Goal: Transaction & Acquisition: Purchase product/service

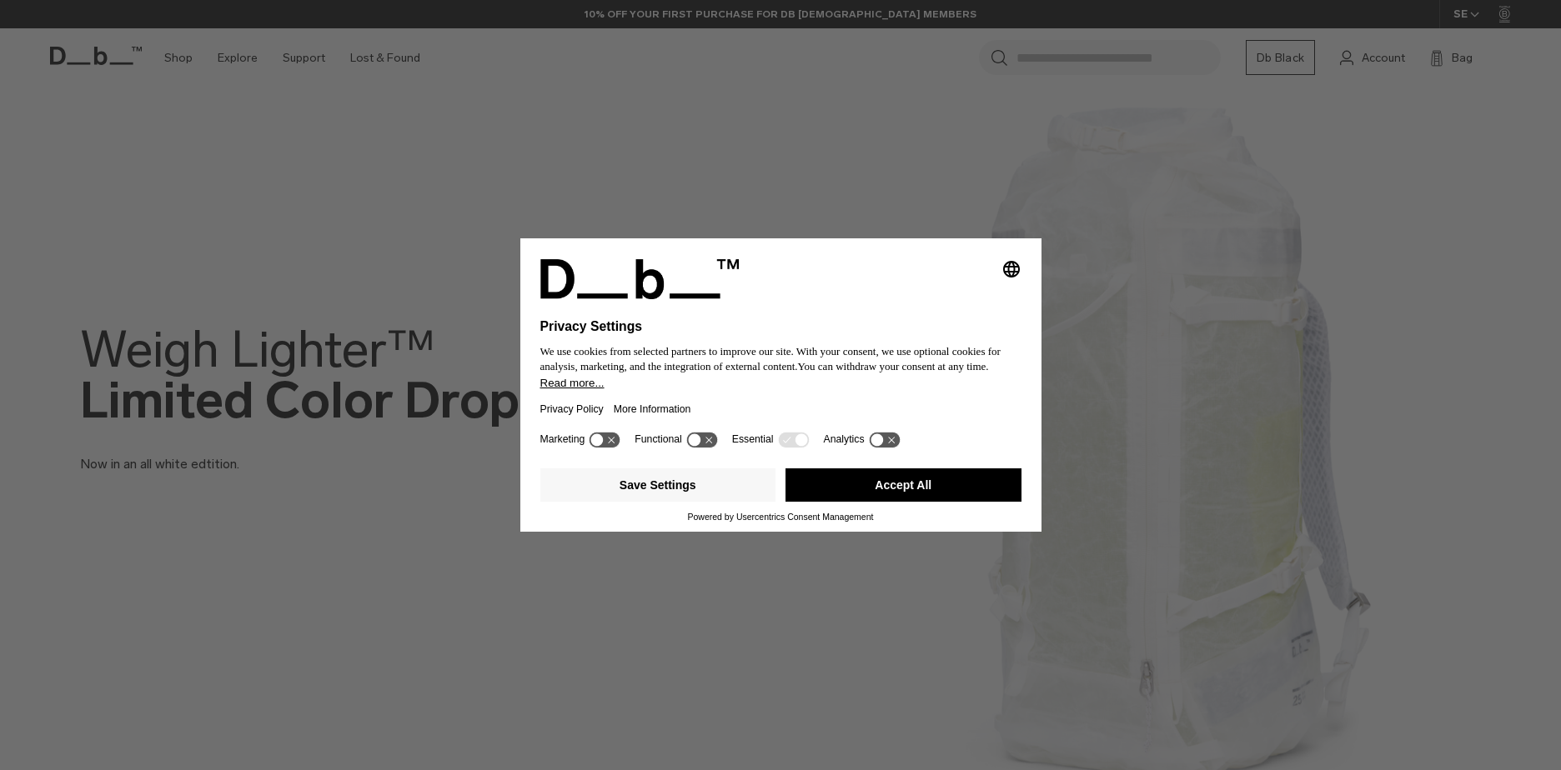
click at [699, 486] on button "Save Settings" at bounding box center [658, 485] width 236 height 33
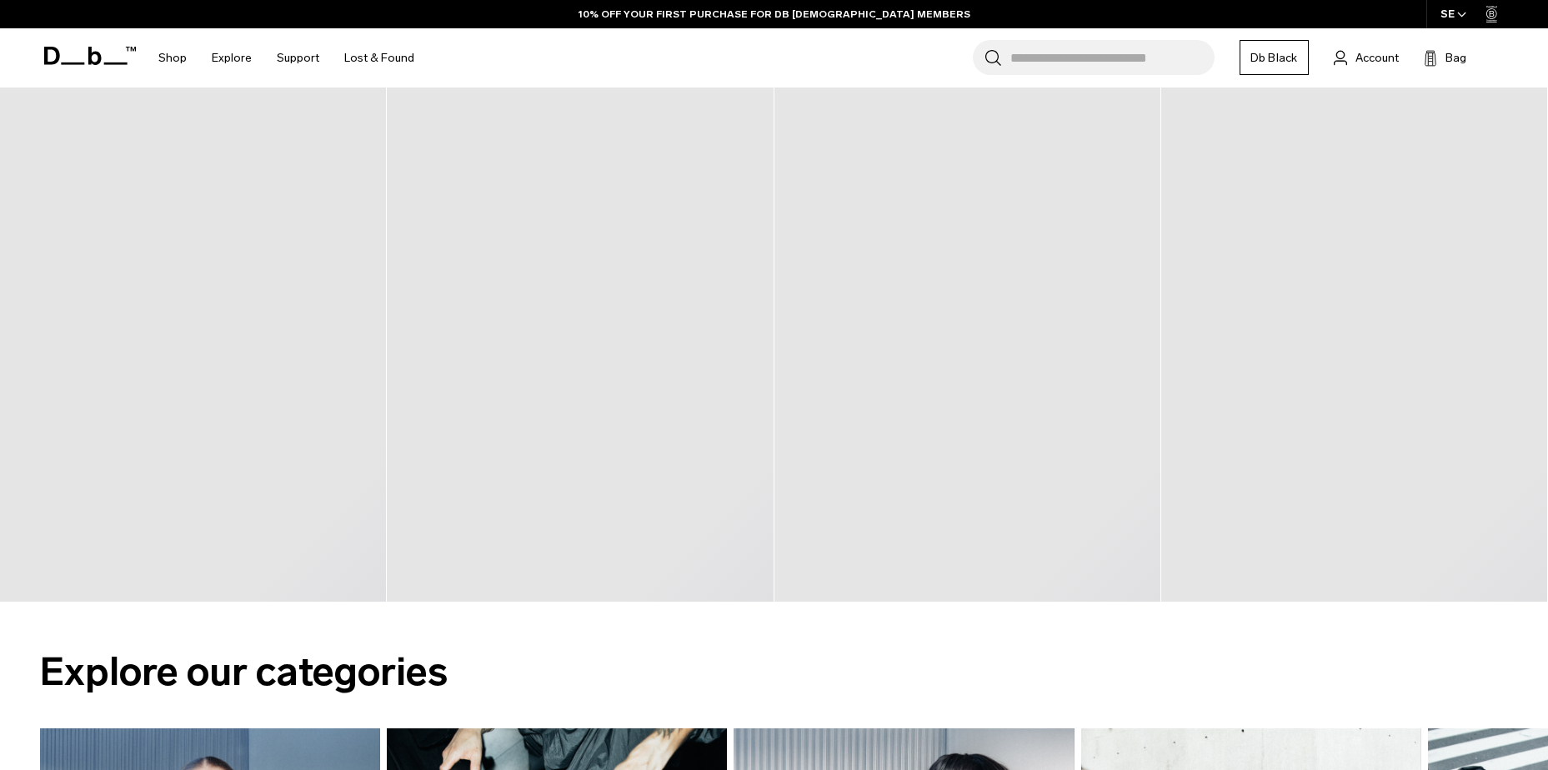
scroll to position [1584, 0]
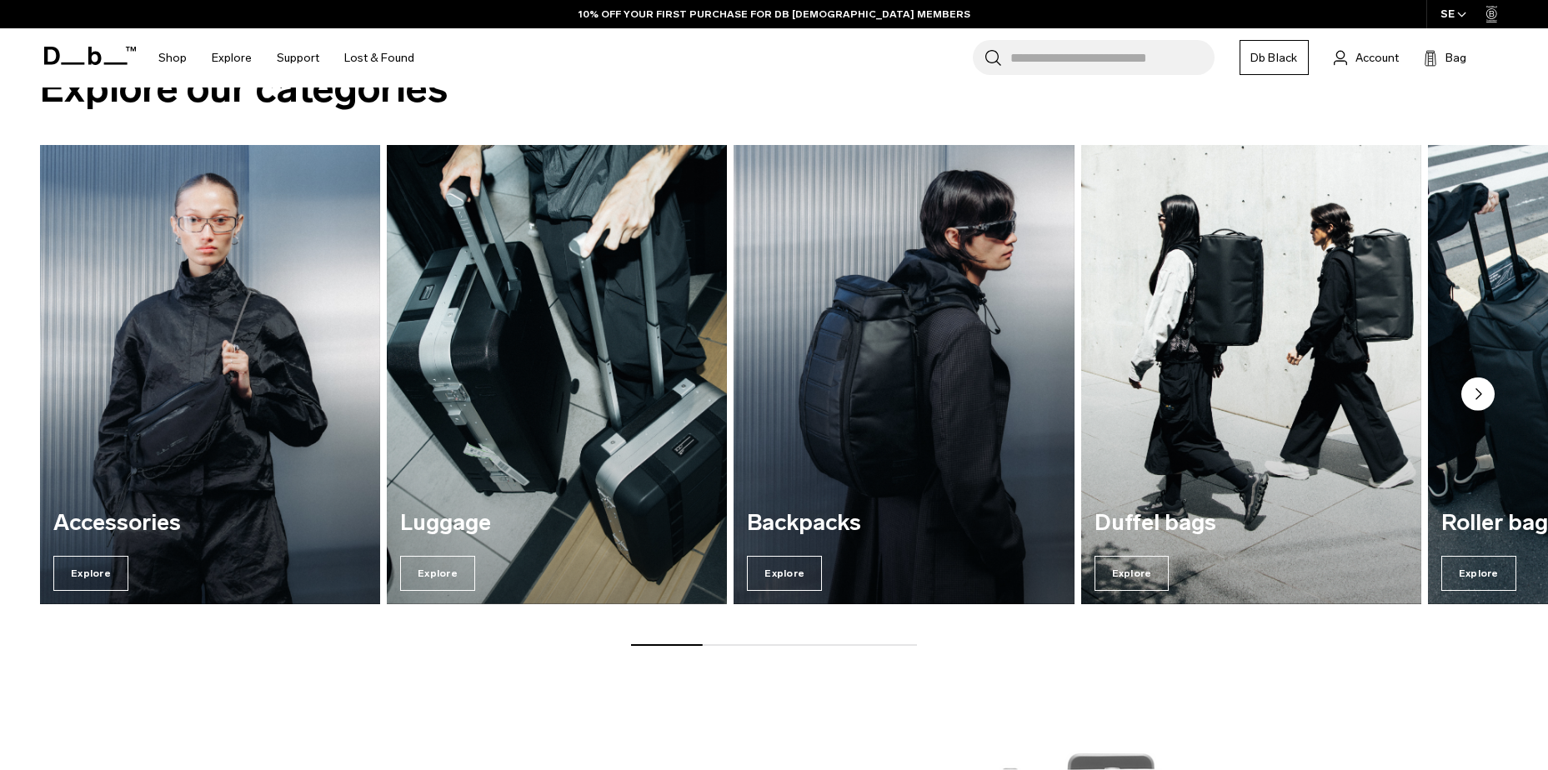
click at [905, 427] on img "3 / 7" at bounding box center [904, 374] width 340 height 459
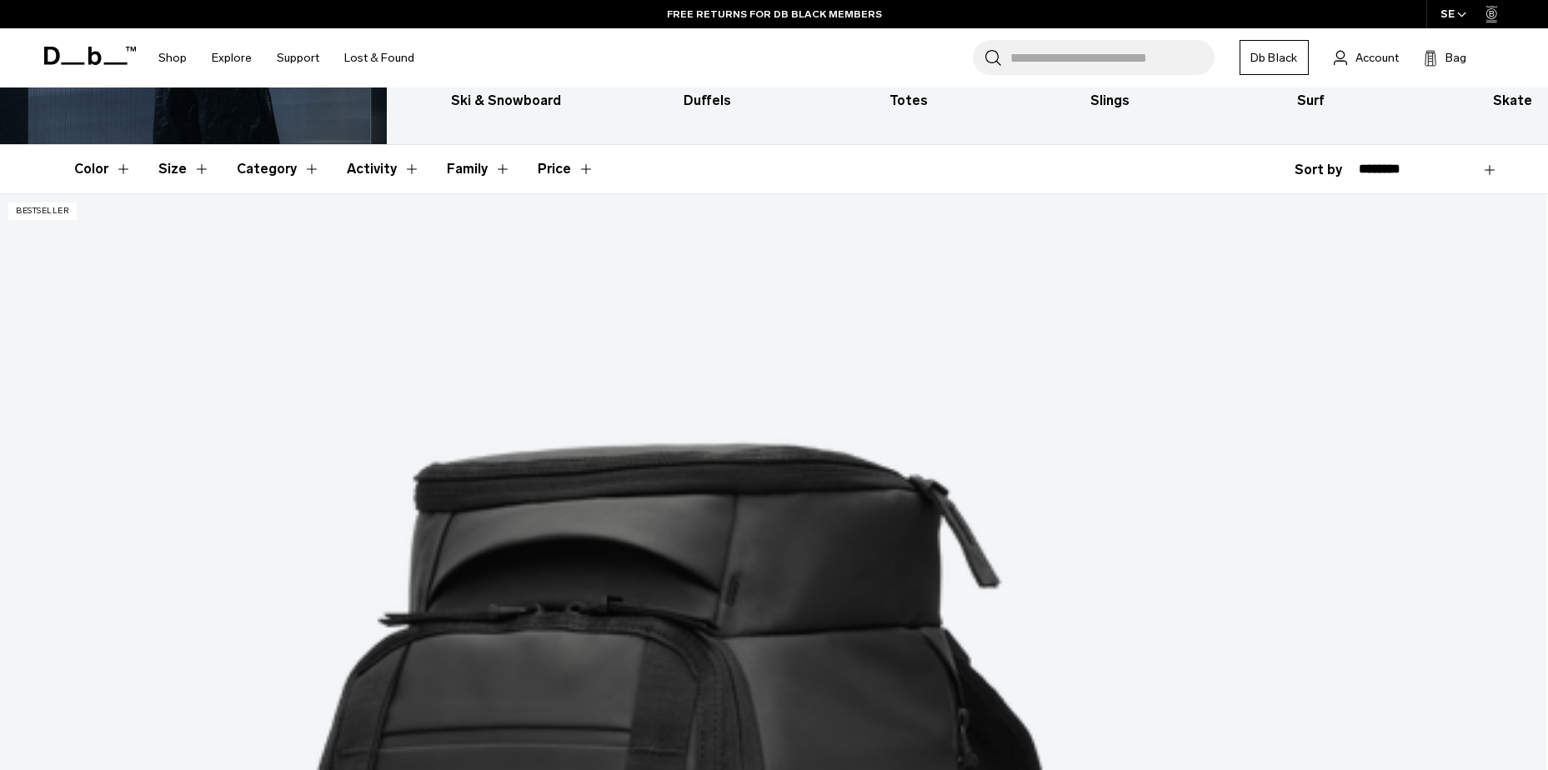
scroll to position [250, 0]
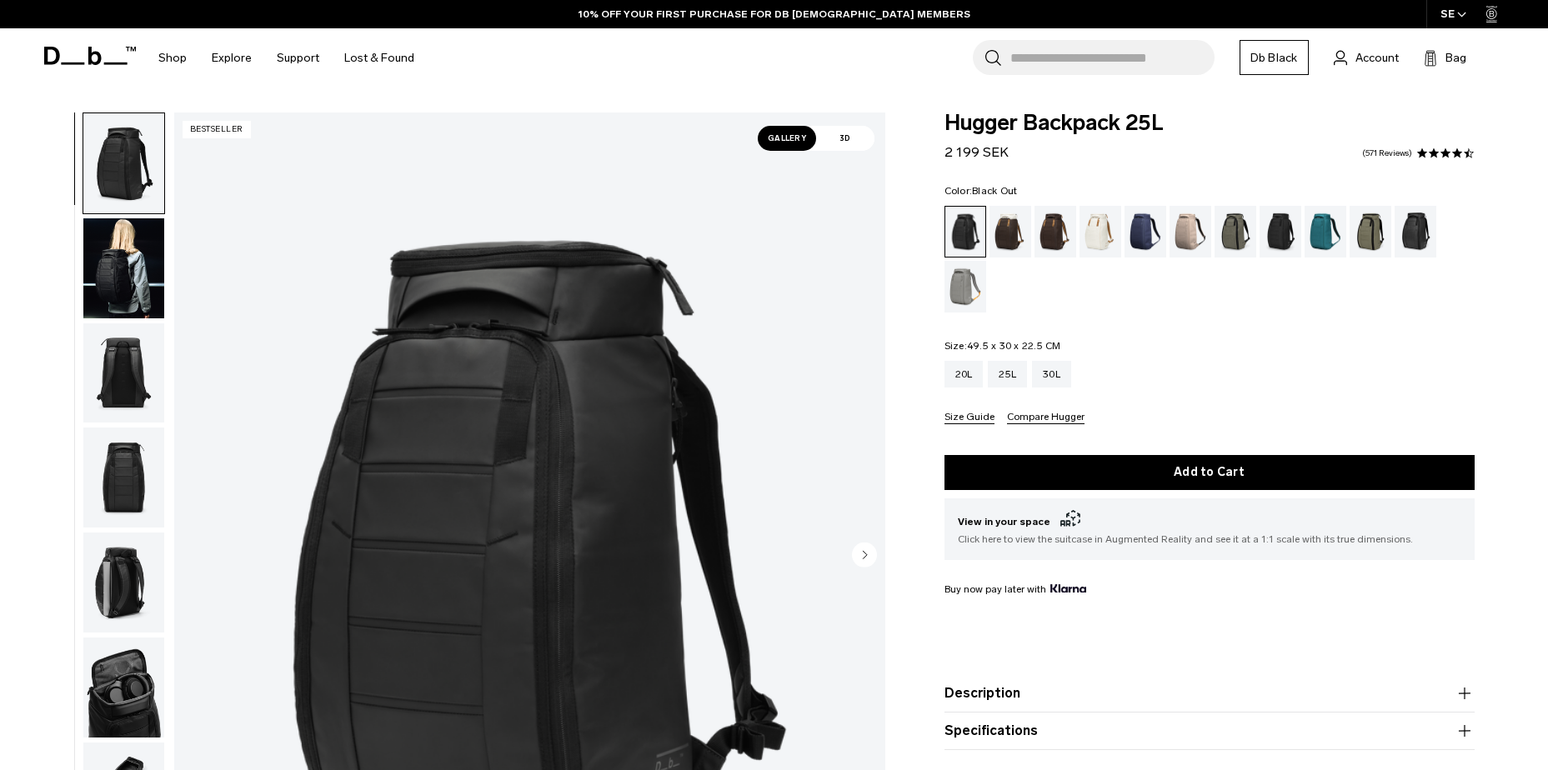
click at [141, 288] on img "button" at bounding box center [123, 268] width 81 height 100
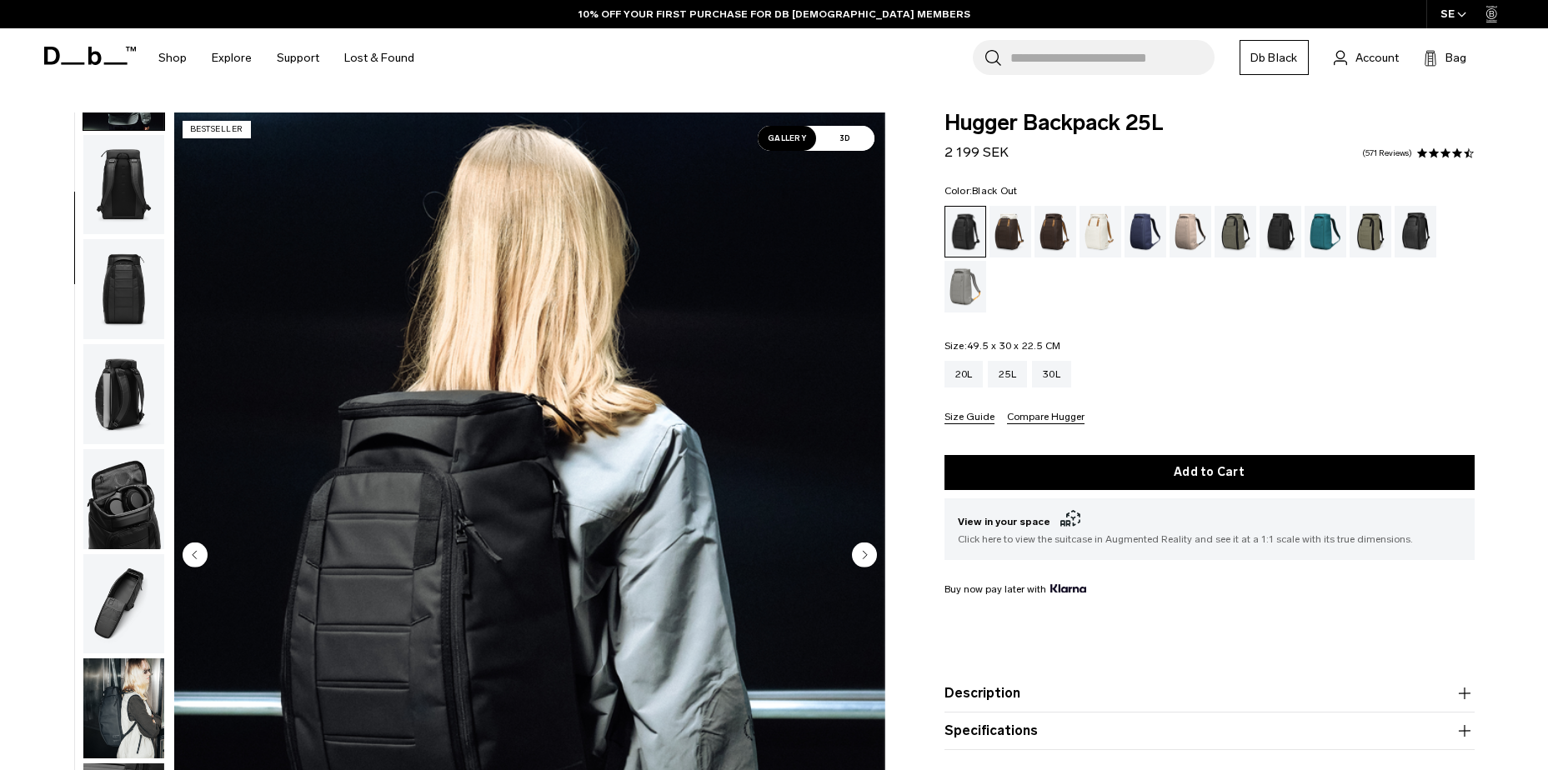
scroll to position [22, 0]
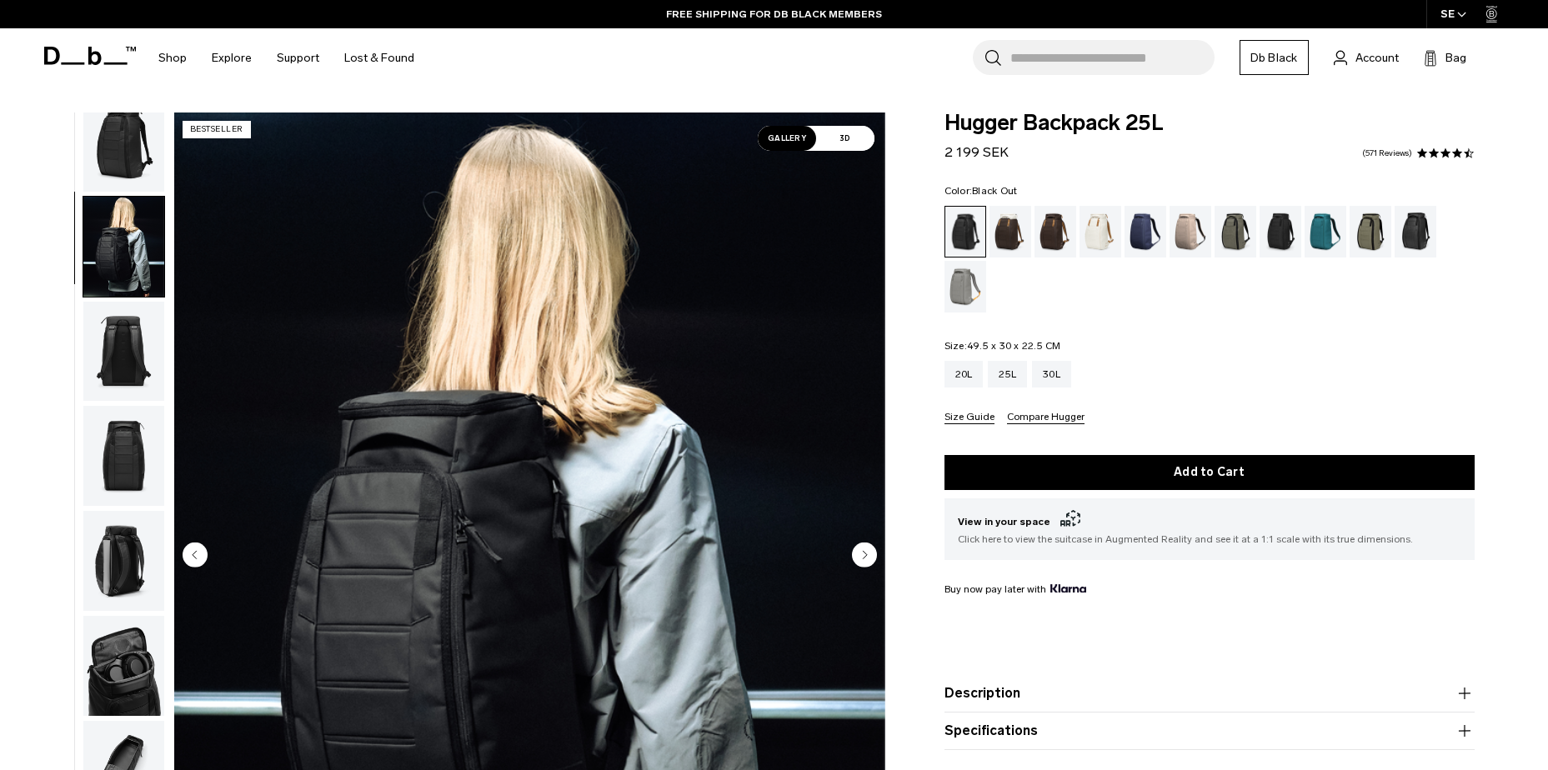
click at [138, 354] on img "button" at bounding box center [123, 352] width 81 height 100
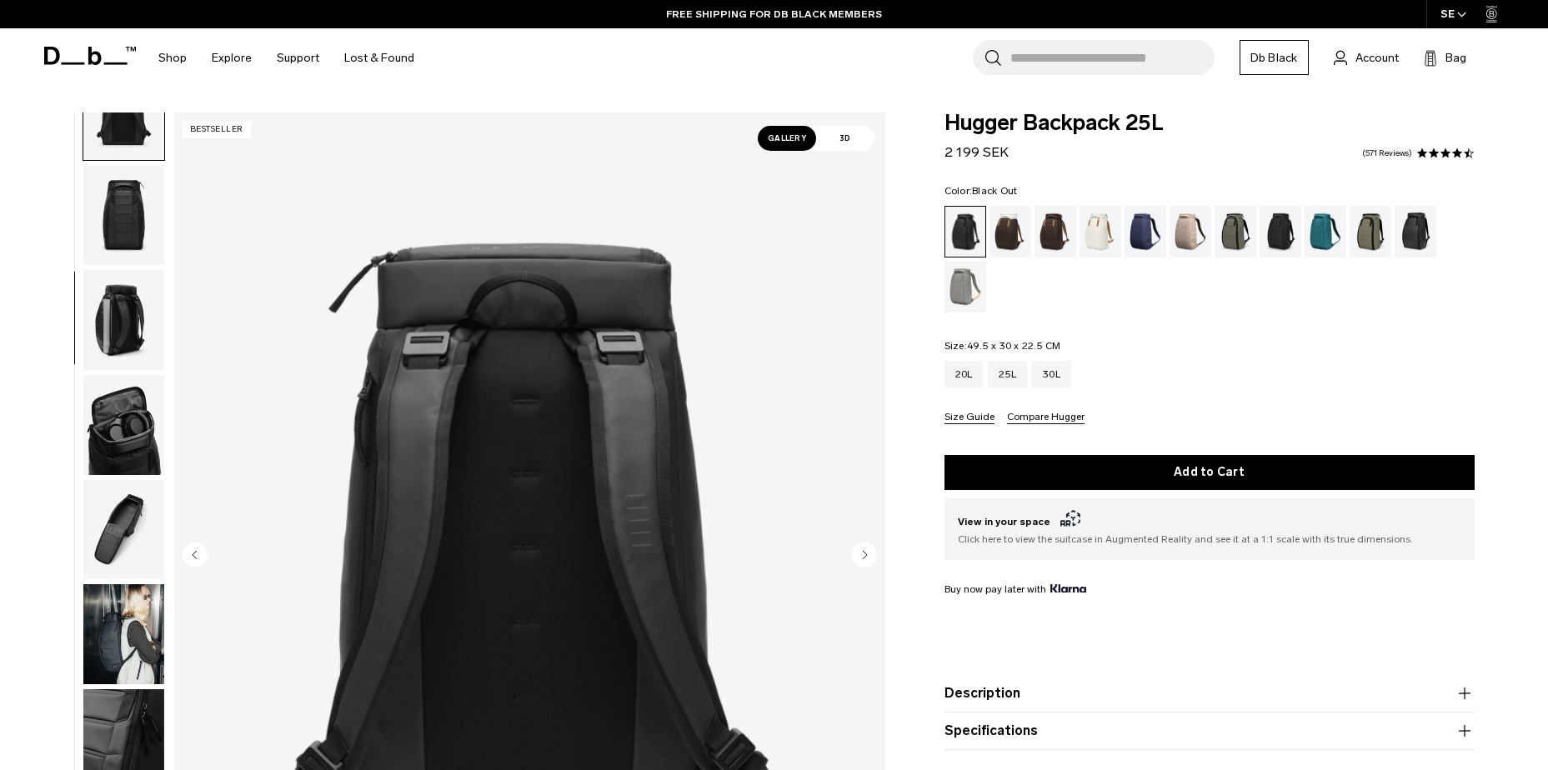
scroll to position [83, 0]
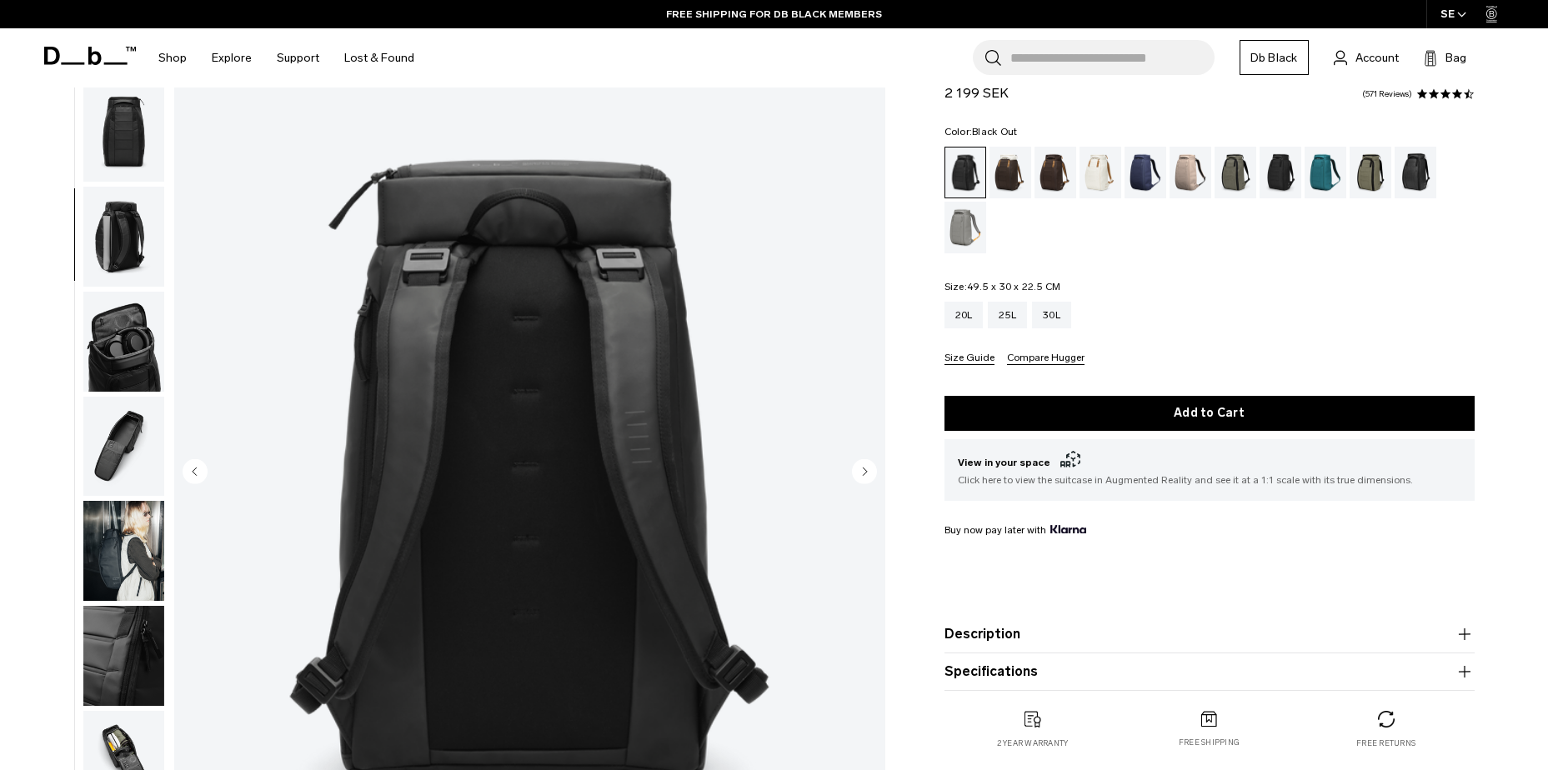
click at [131, 247] on img "button" at bounding box center [123, 237] width 81 height 100
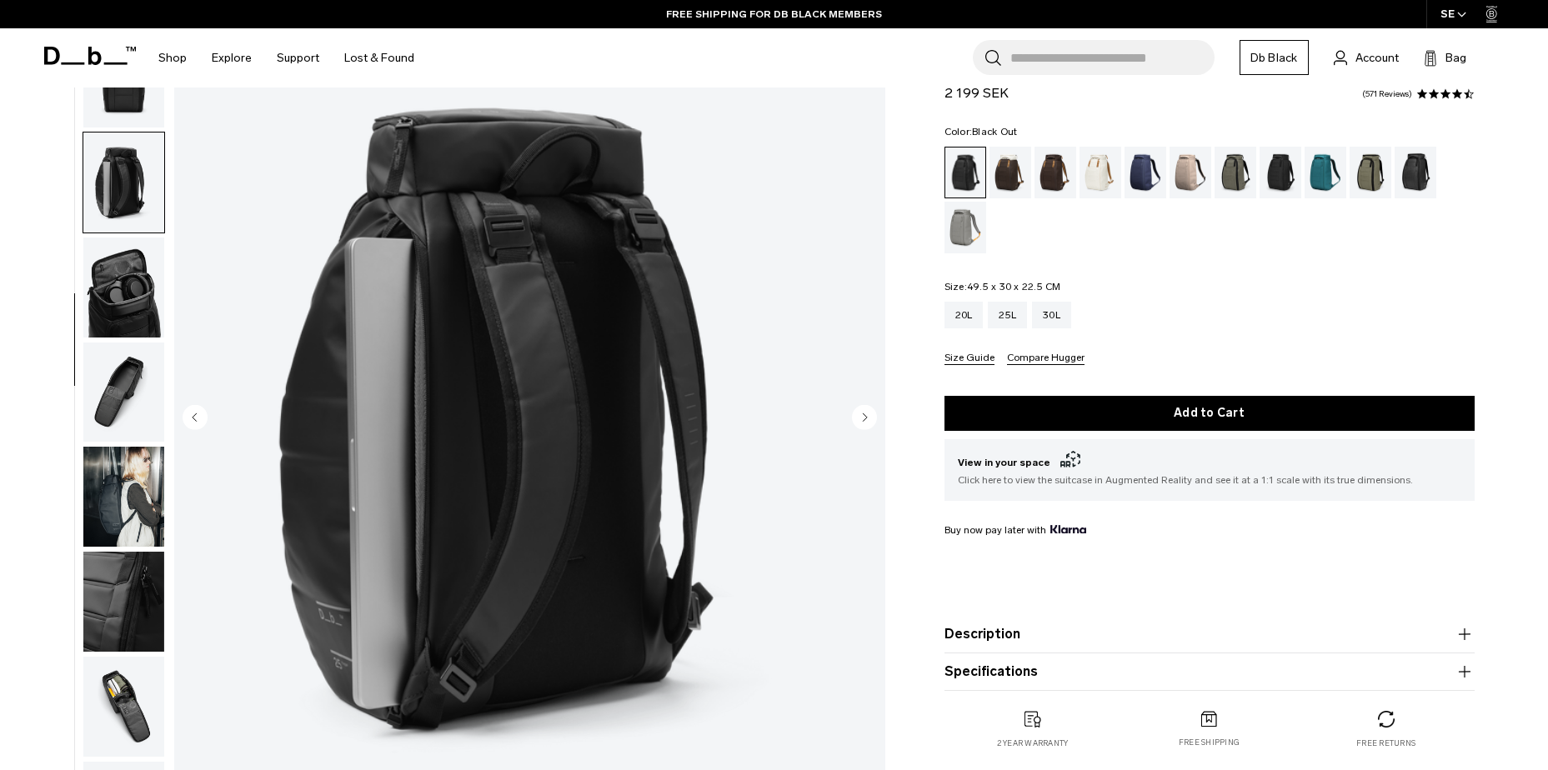
scroll to position [167, 0]
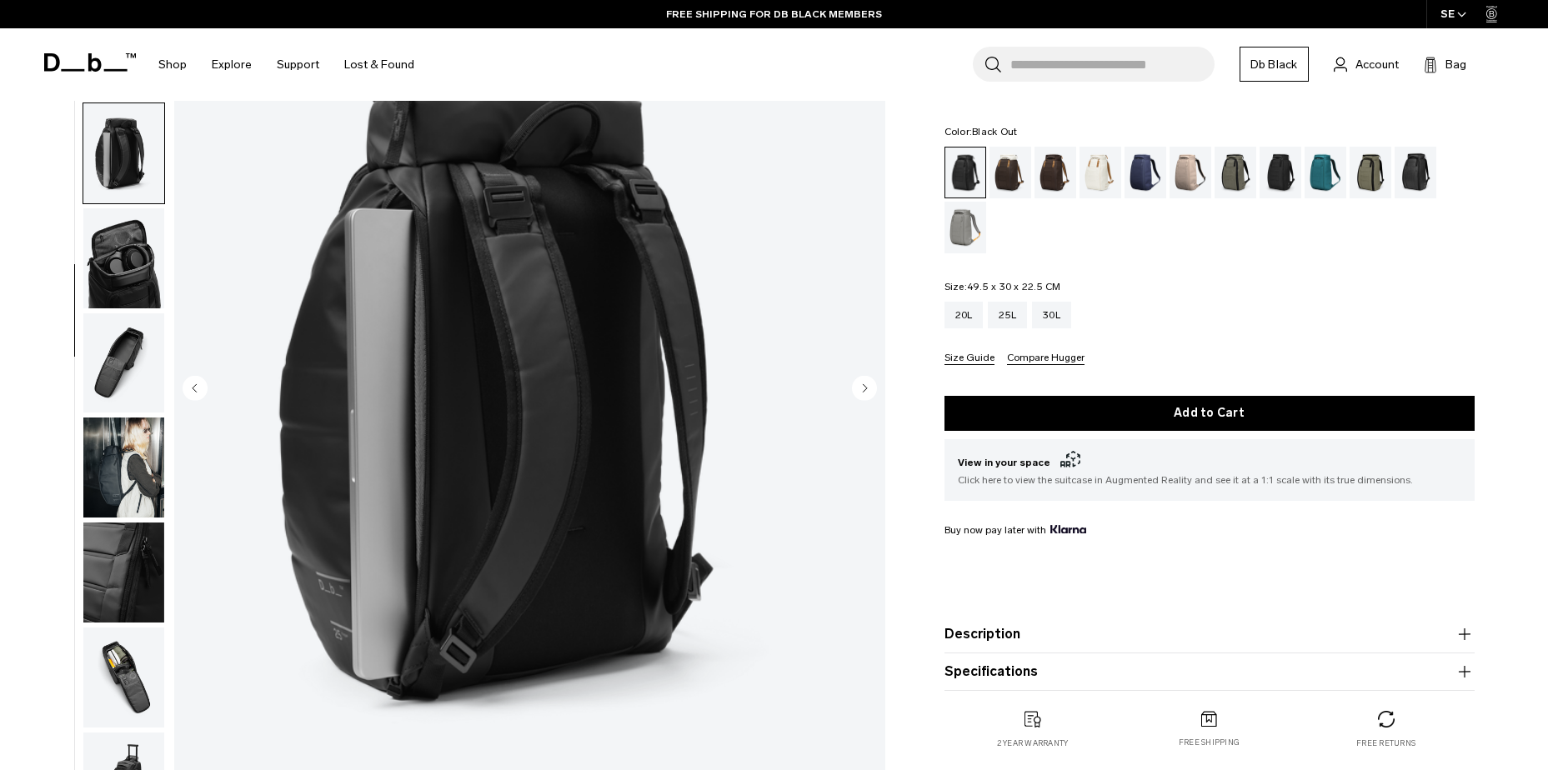
click at [125, 258] on img "button" at bounding box center [123, 258] width 81 height 100
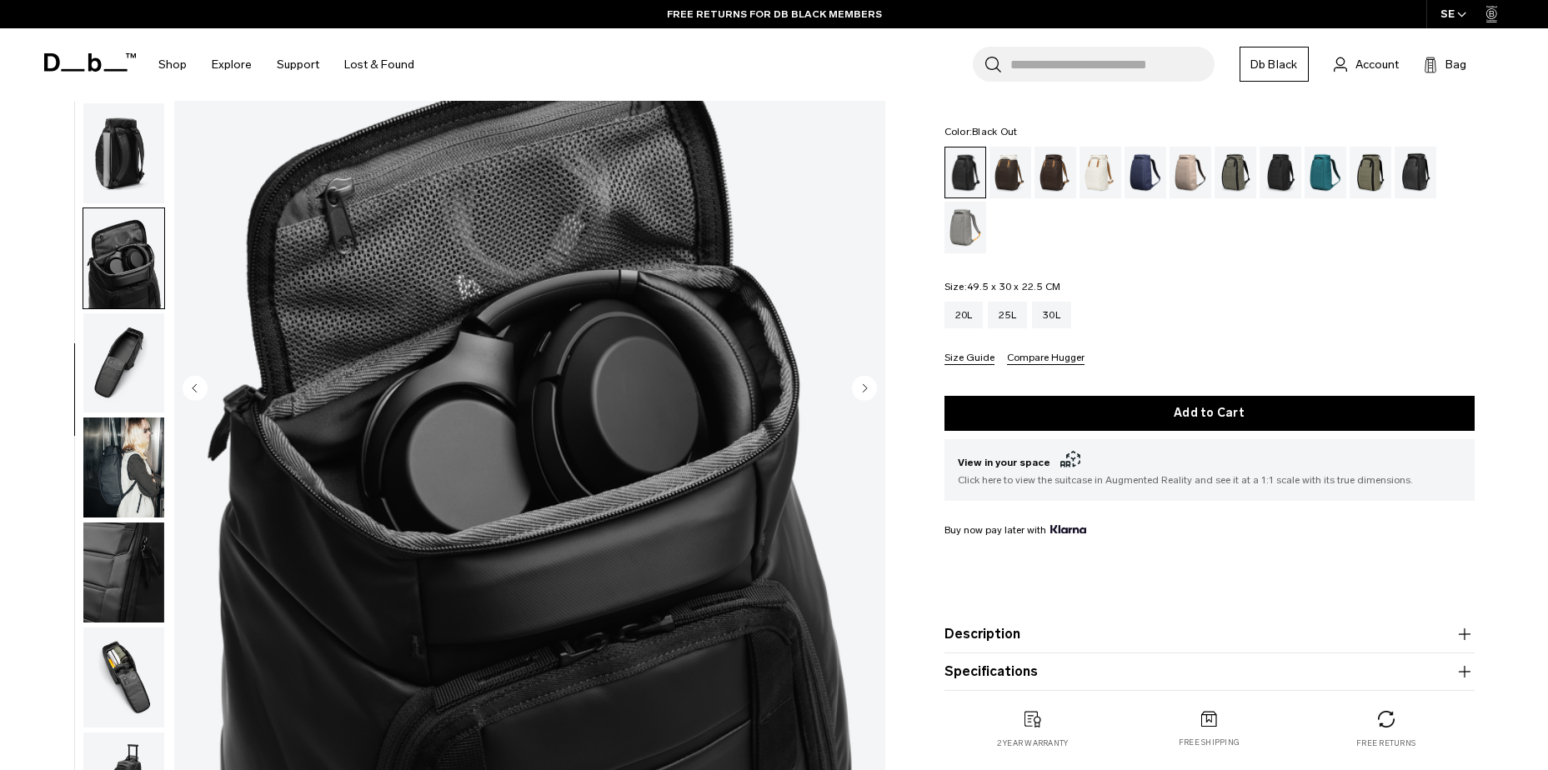
click at [122, 363] on img "button" at bounding box center [123, 363] width 81 height 100
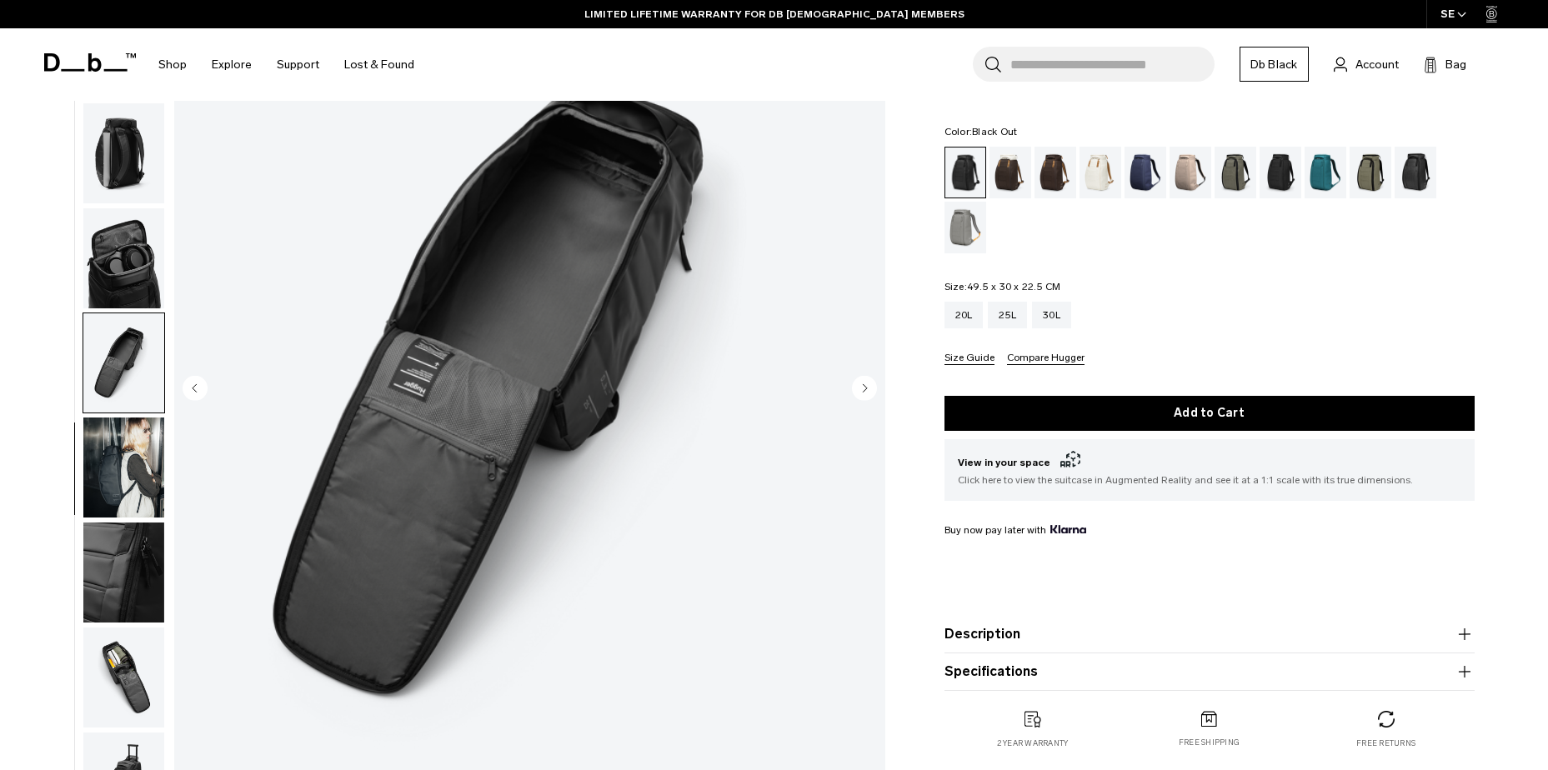
click at [117, 437] on img "button" at bounding box center [123, 468] width 81 height 100
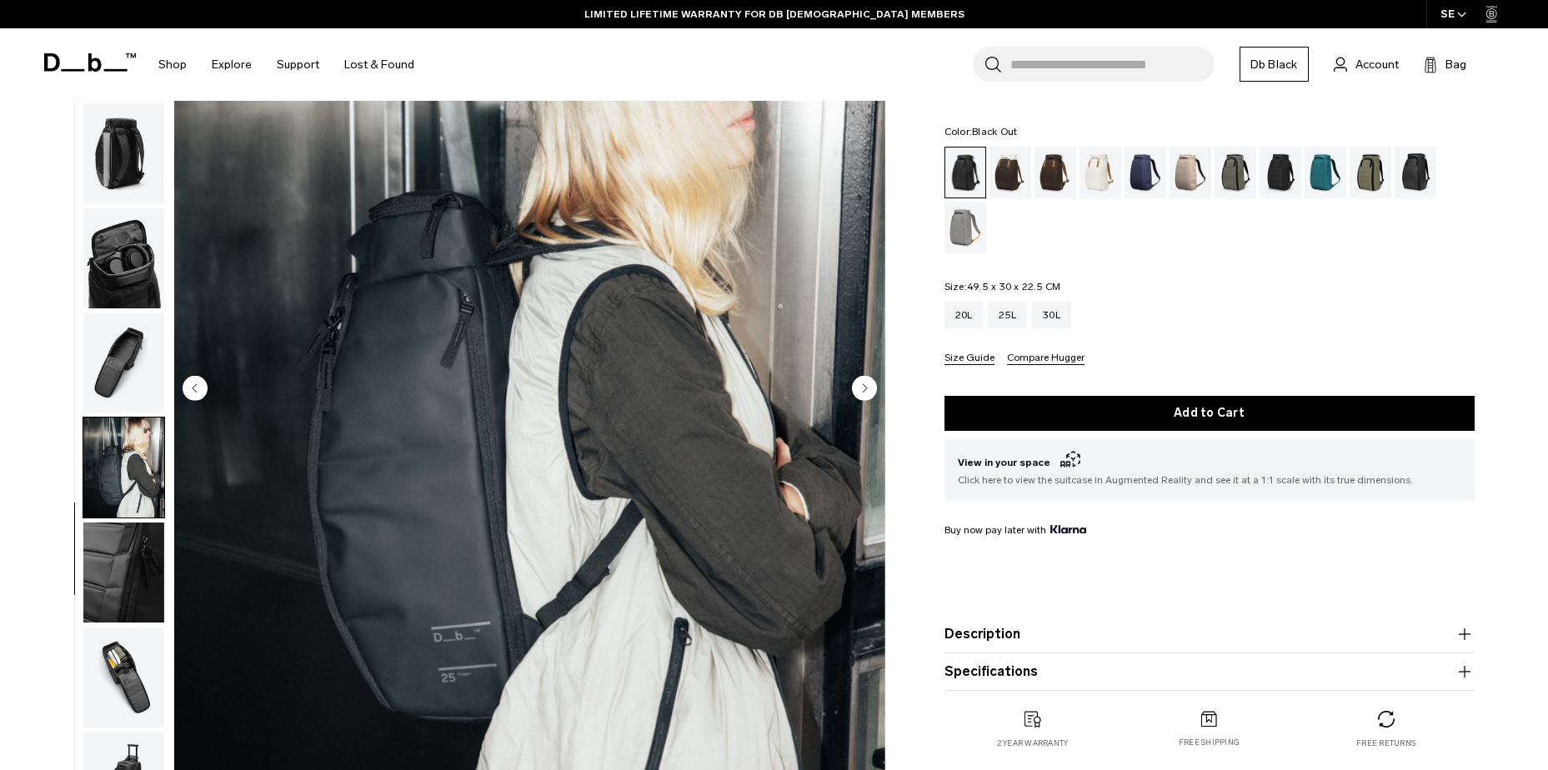
scroll to position [250, 0]
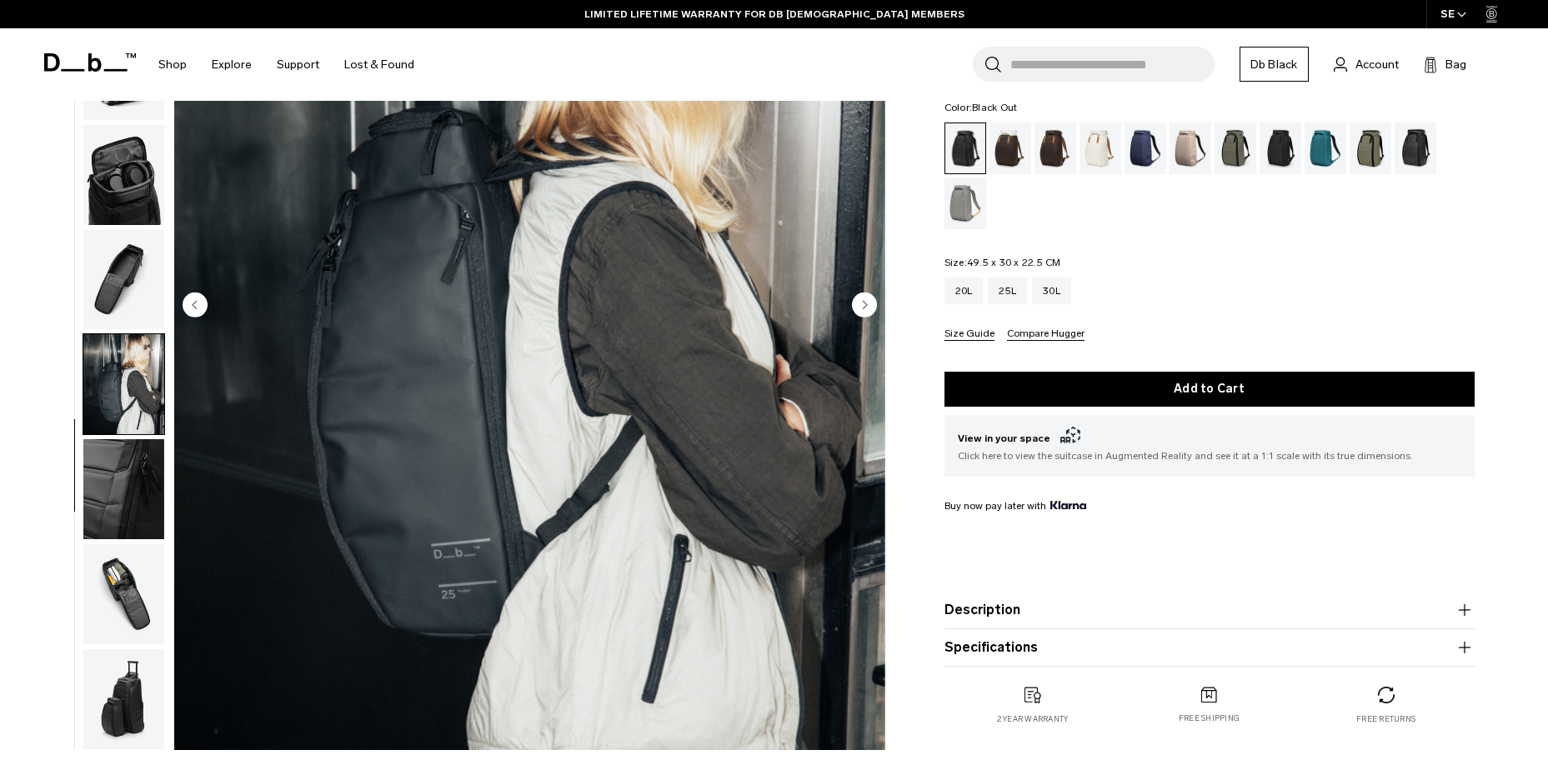
click at [128, 483] on img "button" at bounding box center [123, 489] width 81 height 100
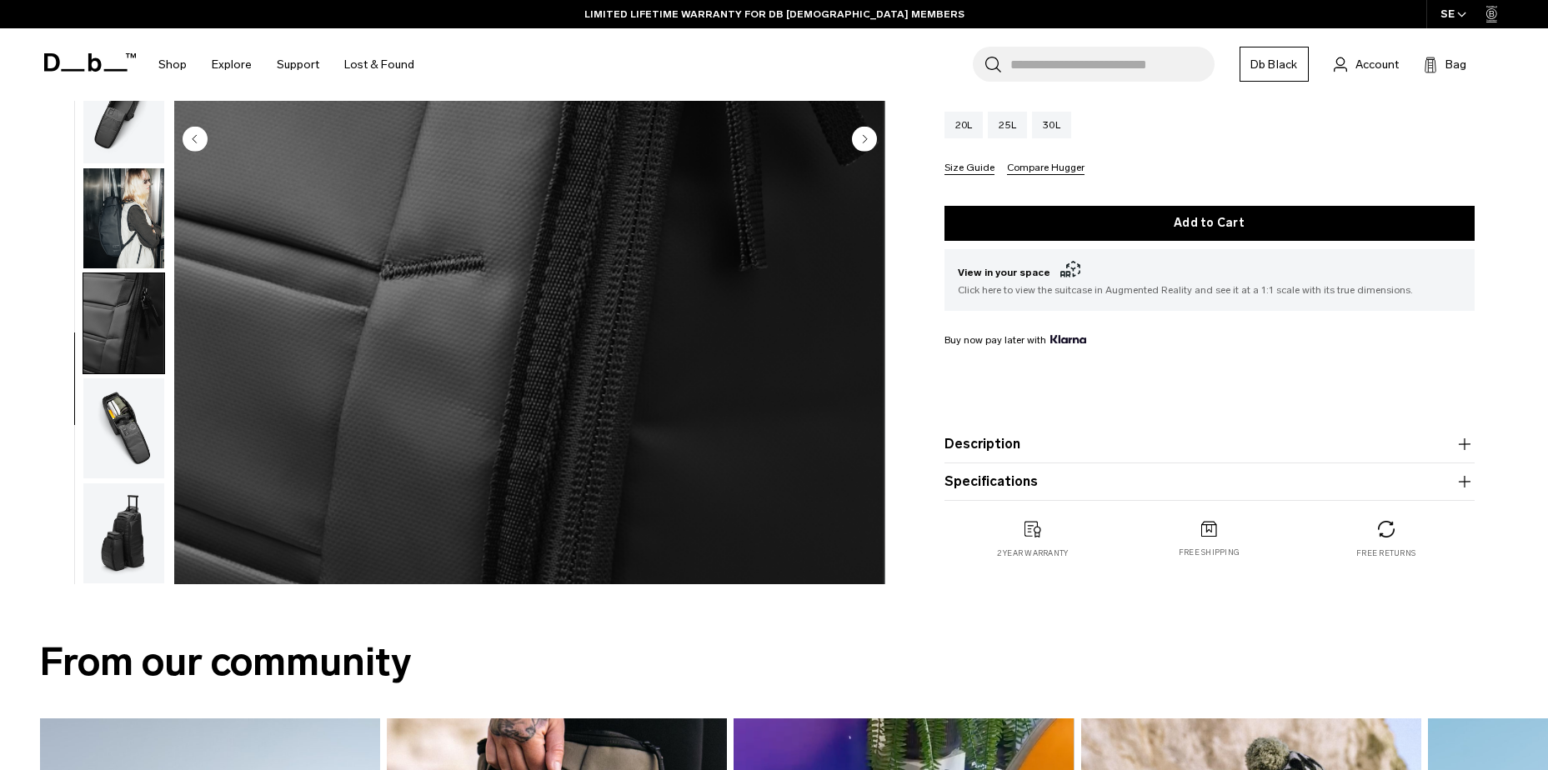
scroll to position [417, 0]
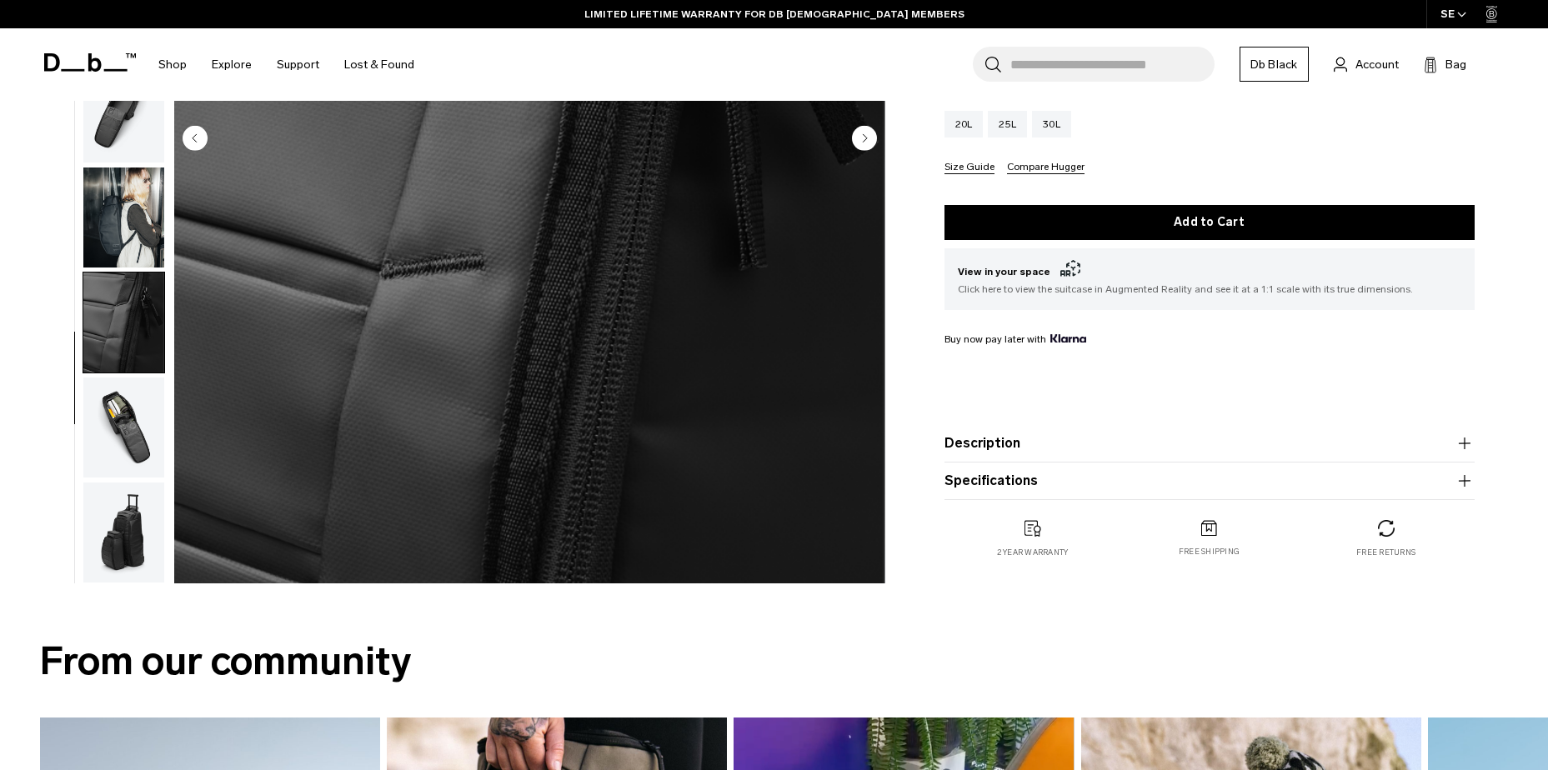
click at [139, 455] on img "button" at bounding box center [123, 428] width 81 height 100
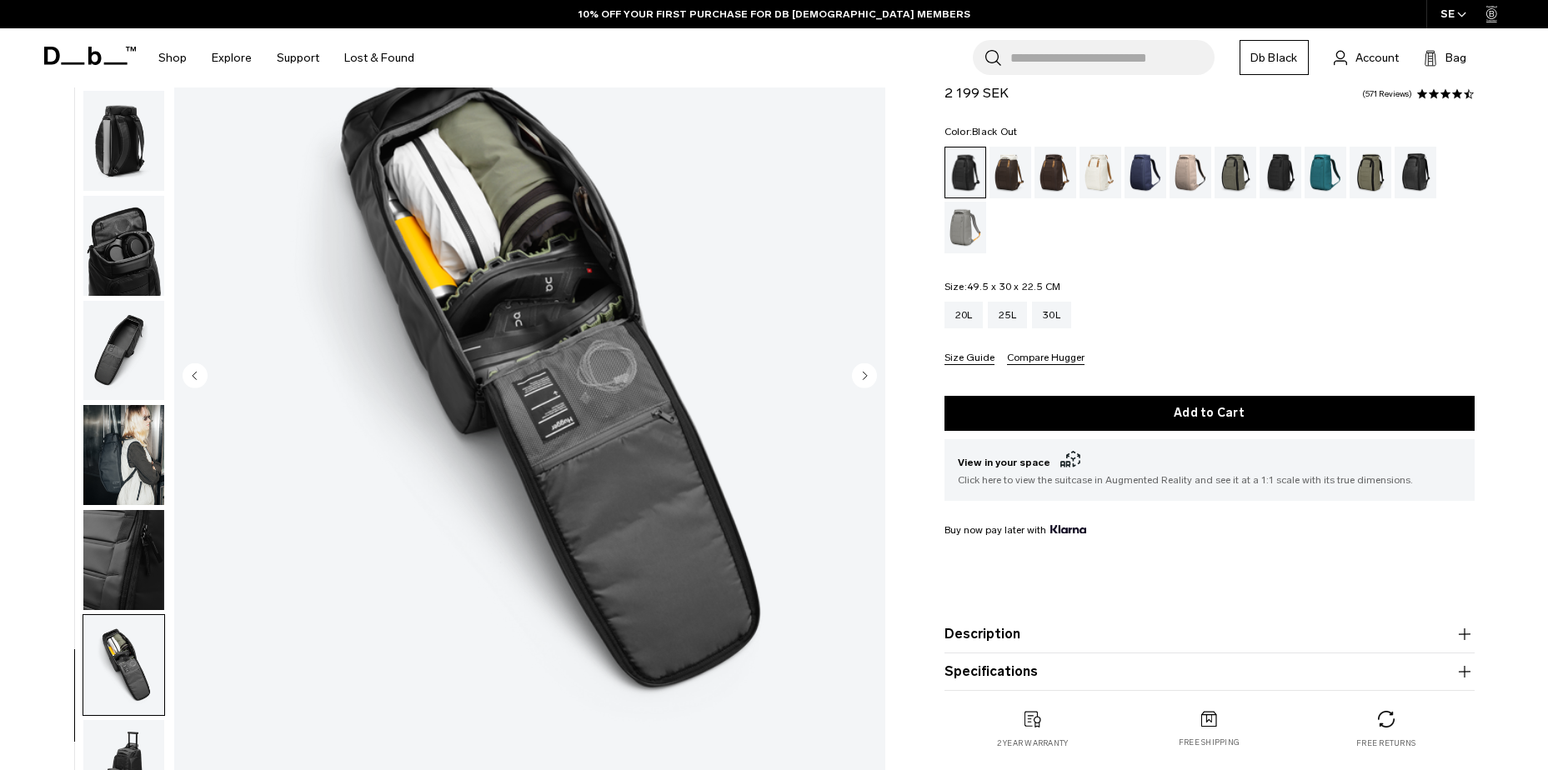
scroll to position [333, 0]
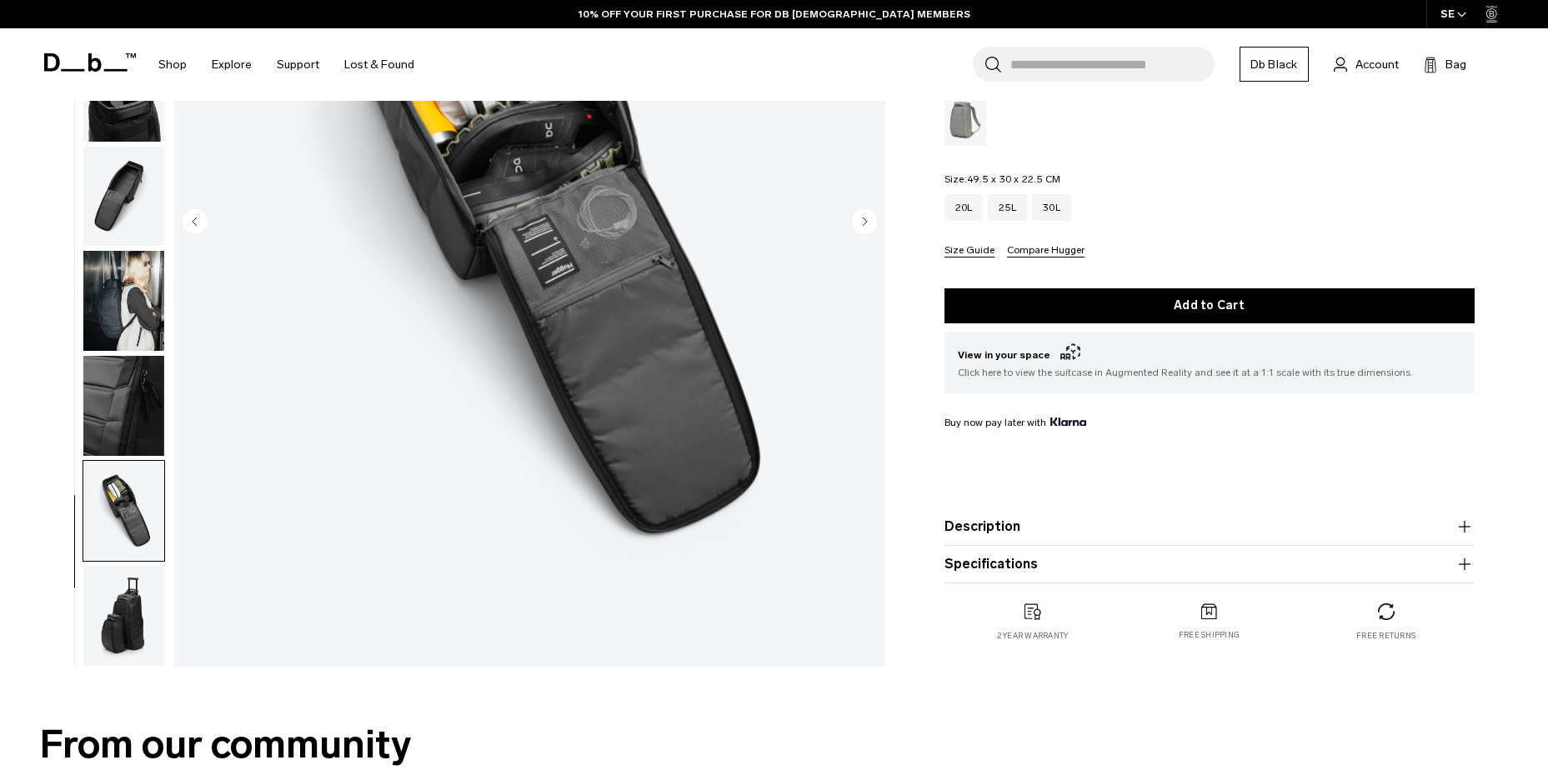
click at [136, 627] on img "button" at bounding box center [123, 616] width 81 height 100
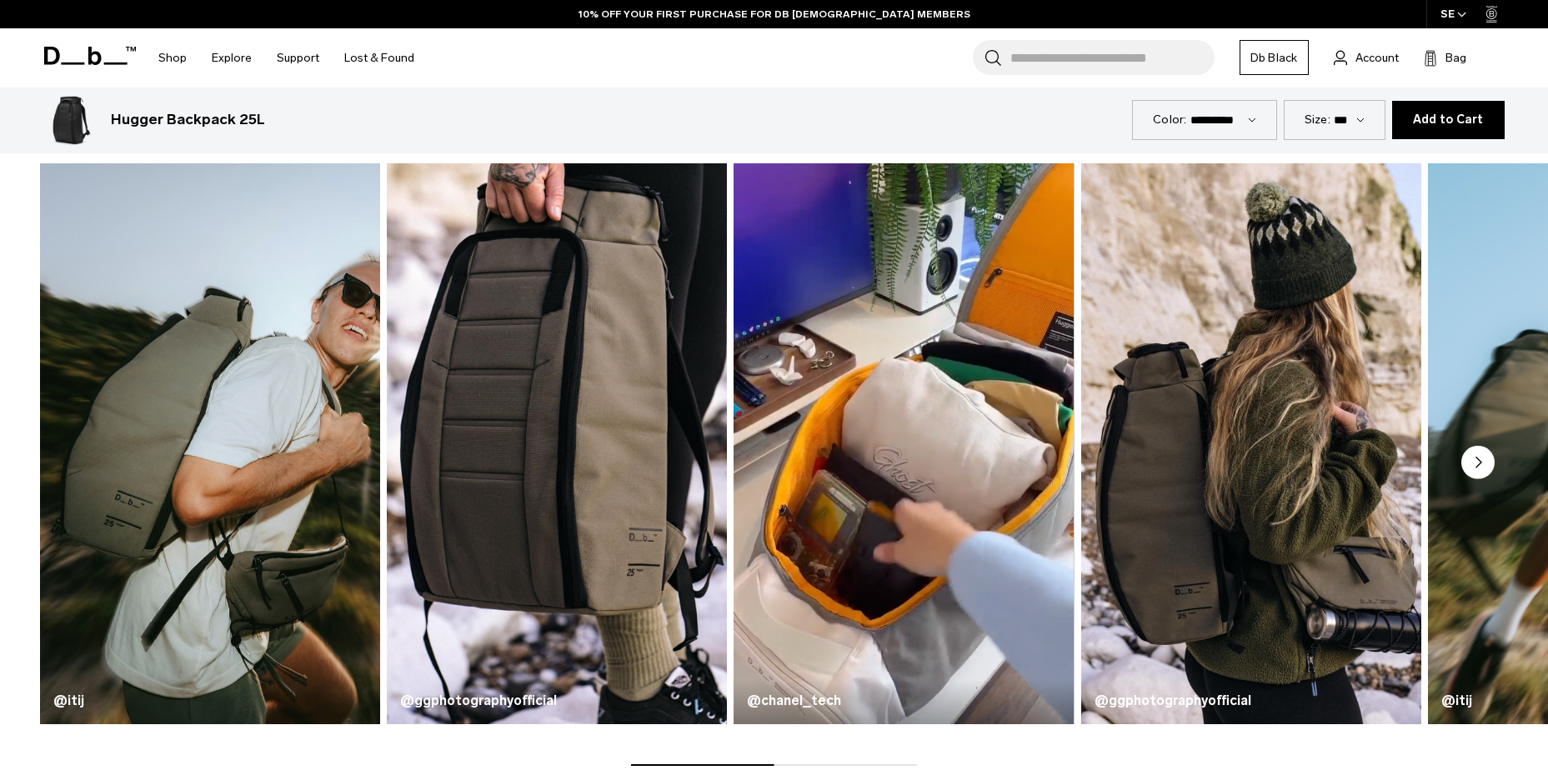
scroll to position [1000, 0]
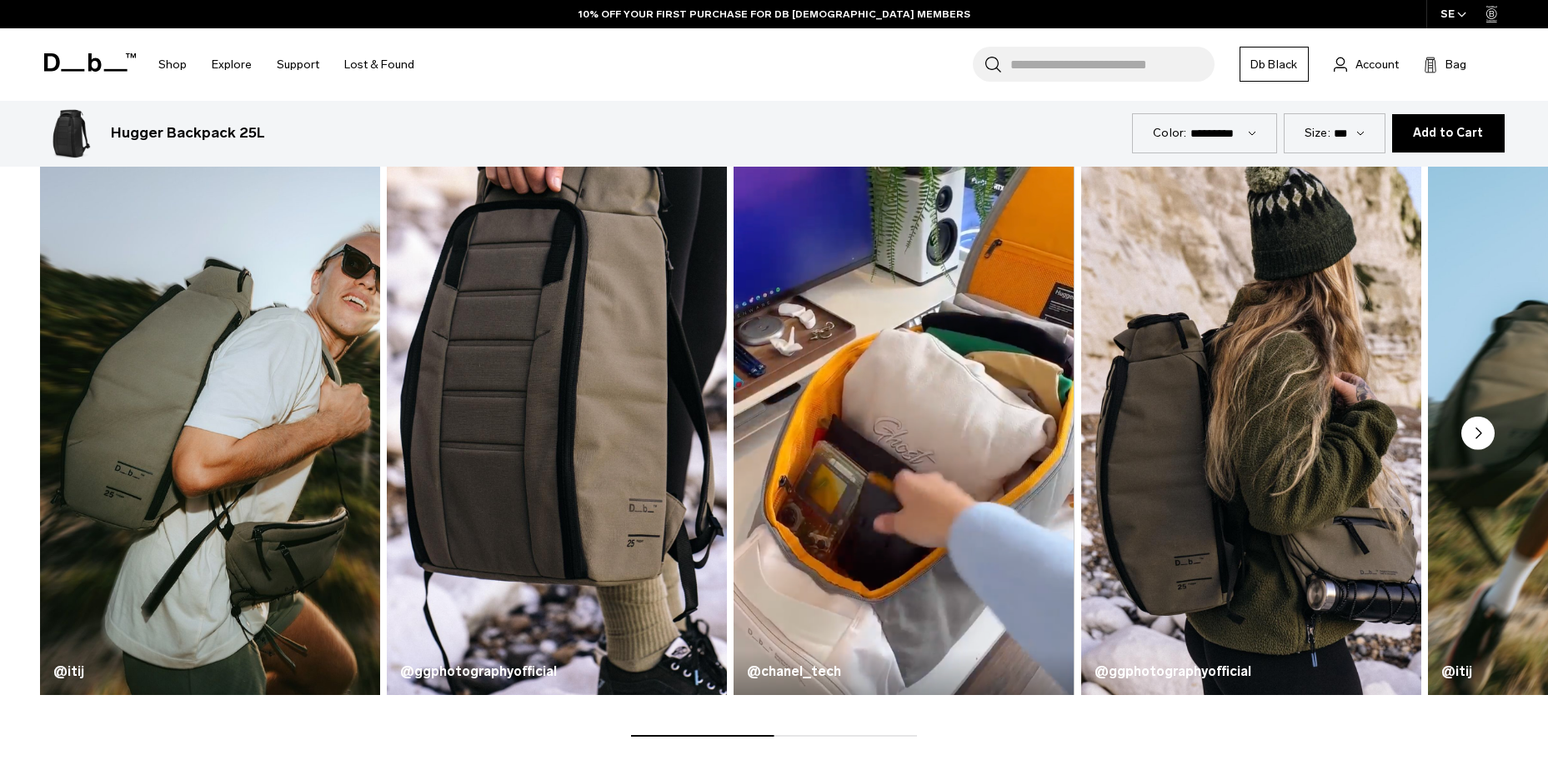
click at [1472, 432] on circle "Next slide" at bounding box center [1477, 433] width 33 height 33
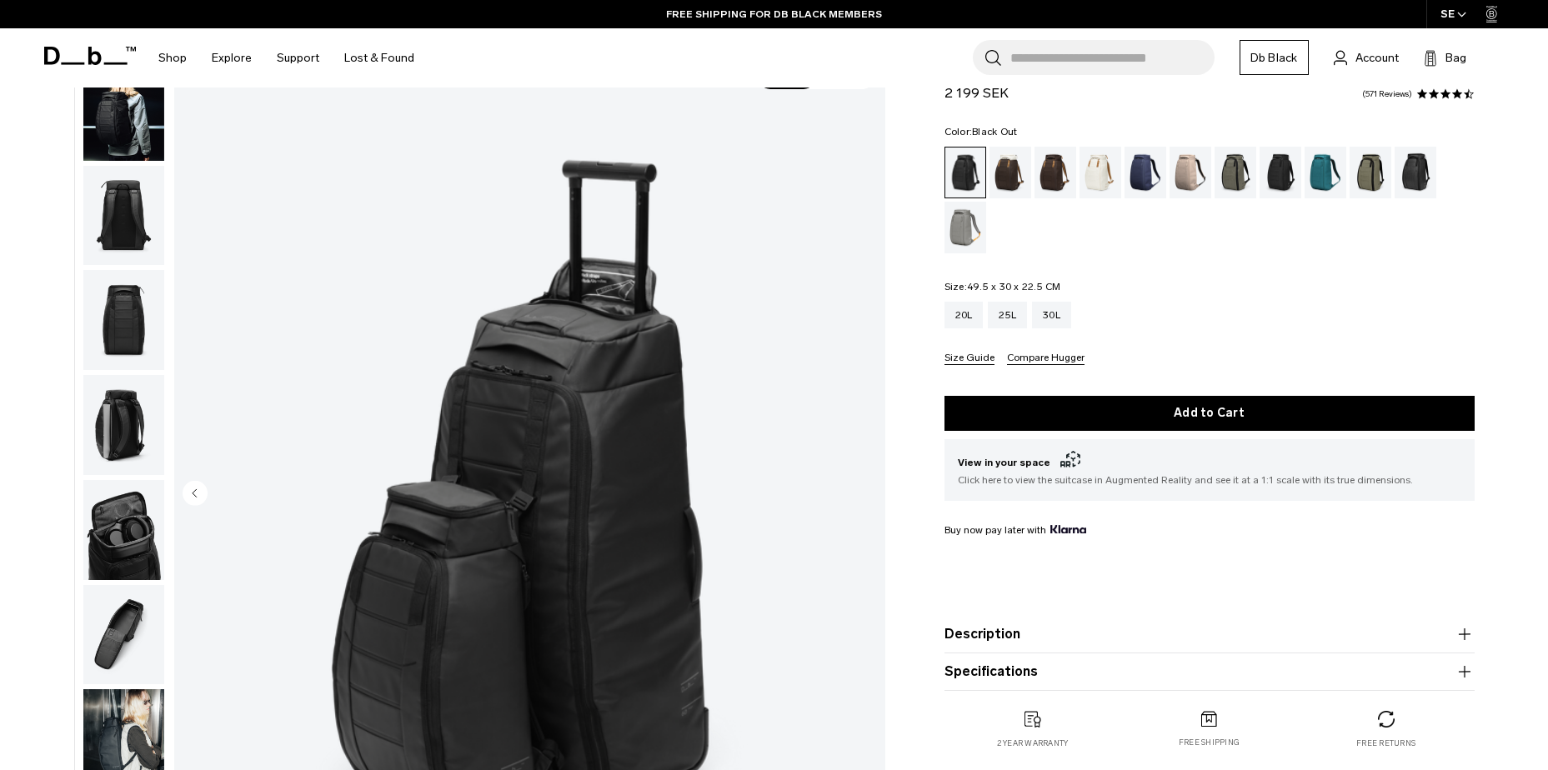
scroll to position [0, 0]
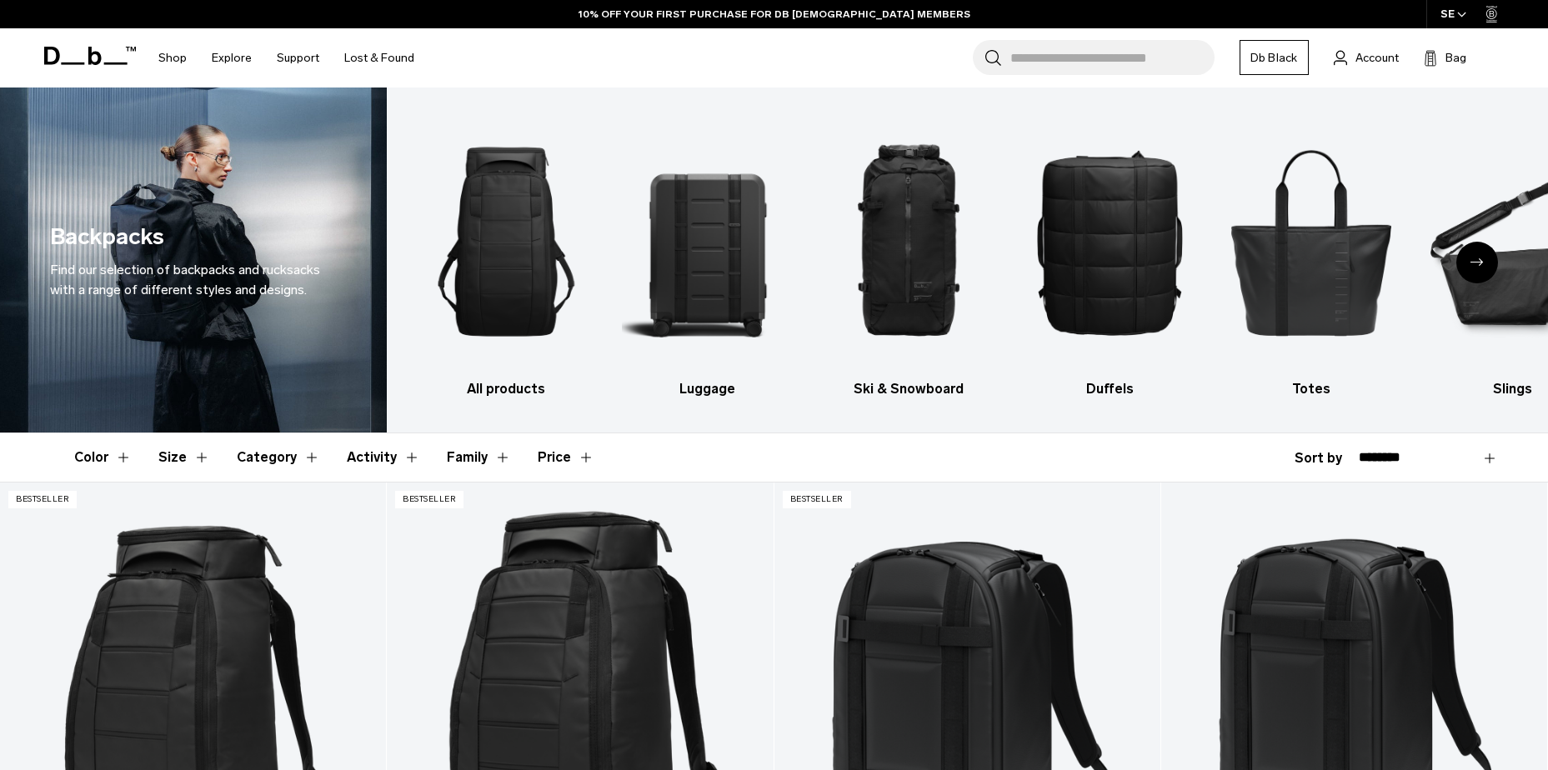
click at [1472, 255] on div "Next slide" at bounding box center [1477, 263] width 42 height 42
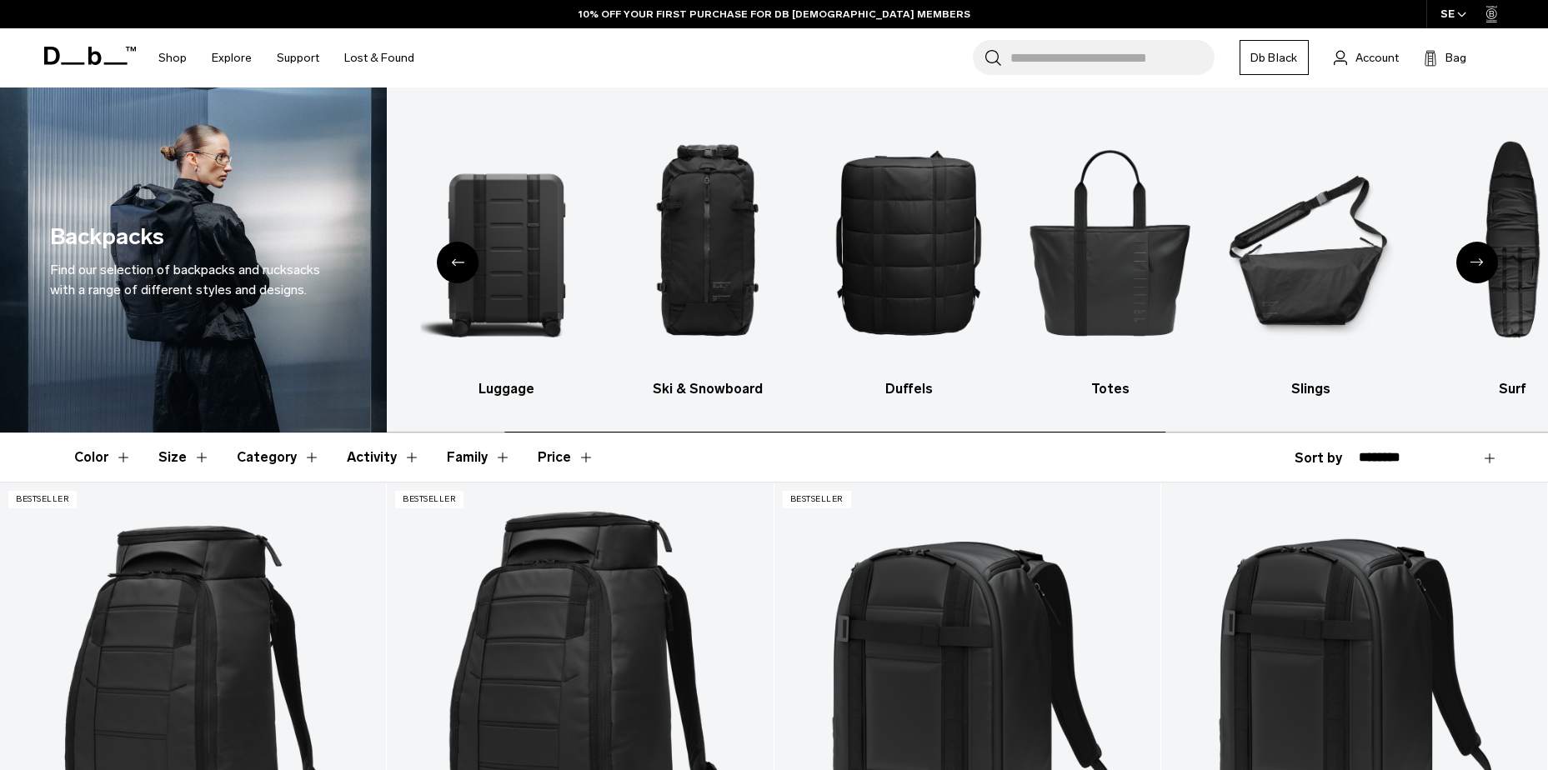
click at [1472, 255] on div "Next slide" at bounding box center [1477, 263] width 42 height 42
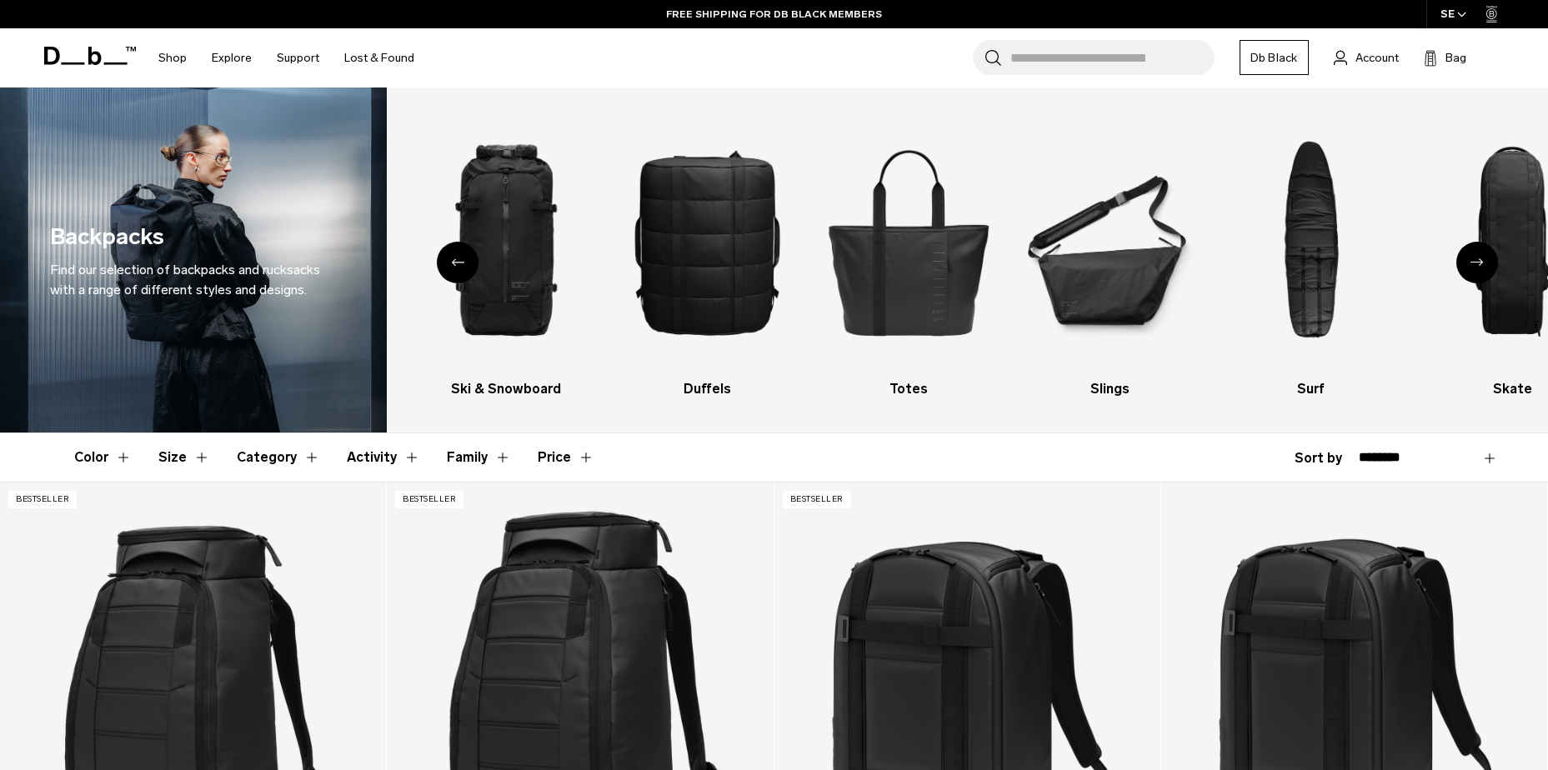
click at [1471, 259] on icon "Next slide" at bounding box center [1477, 262] width 13 height 8
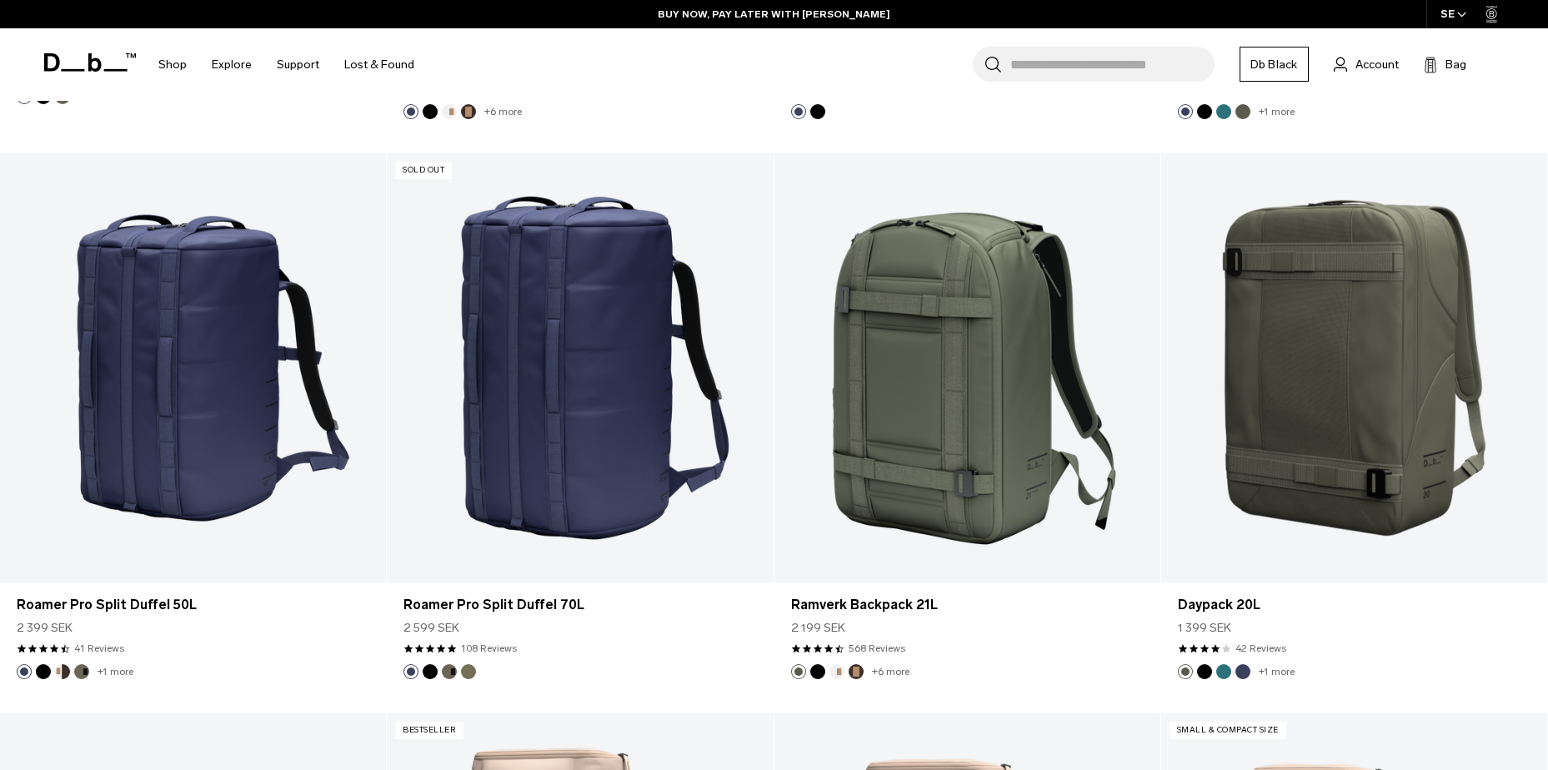
scroll to position [4252, 0]
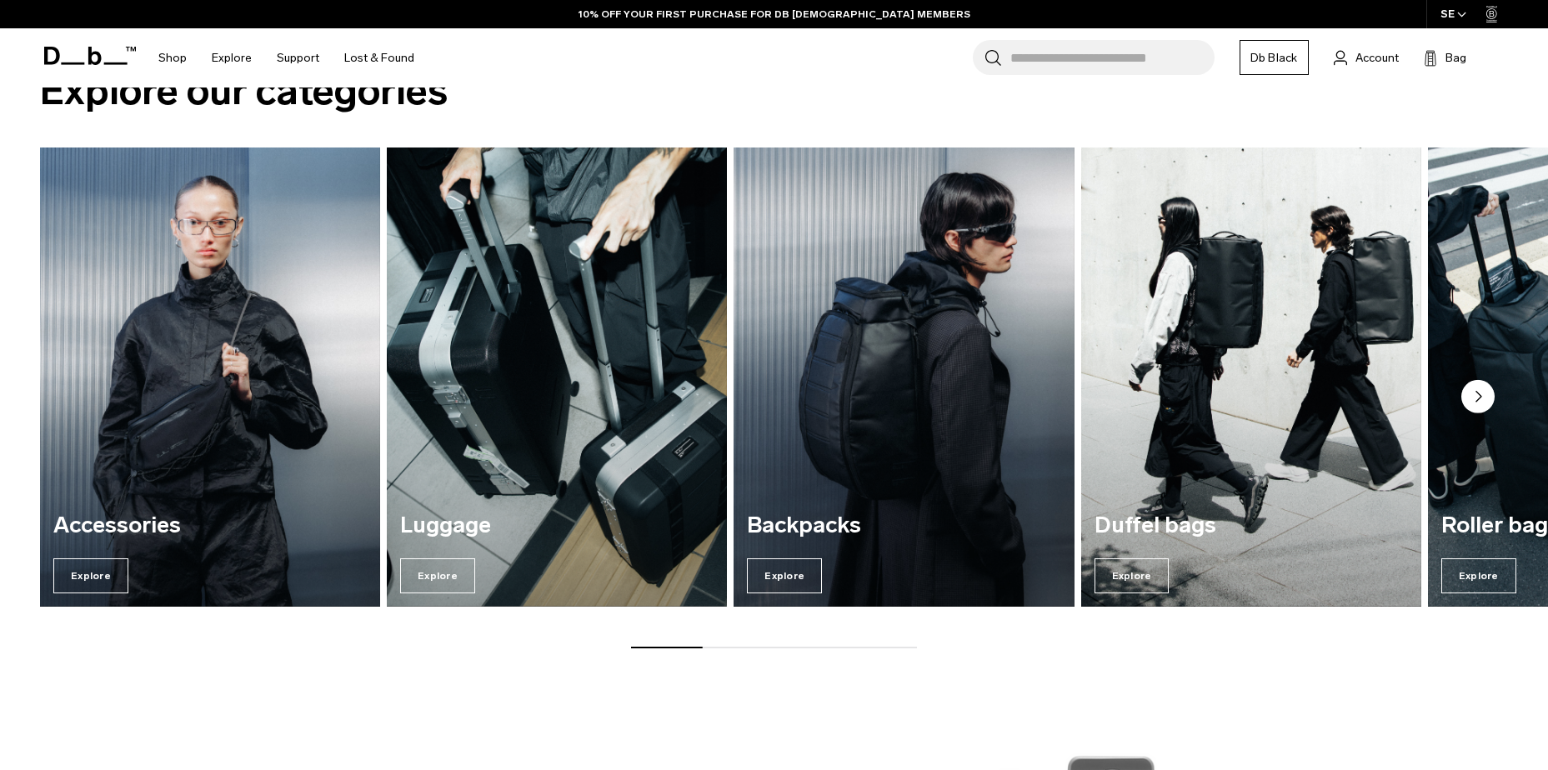
scroll to position [1584, 0]
